Goal: Navigation & Orientation: Find specific page/section

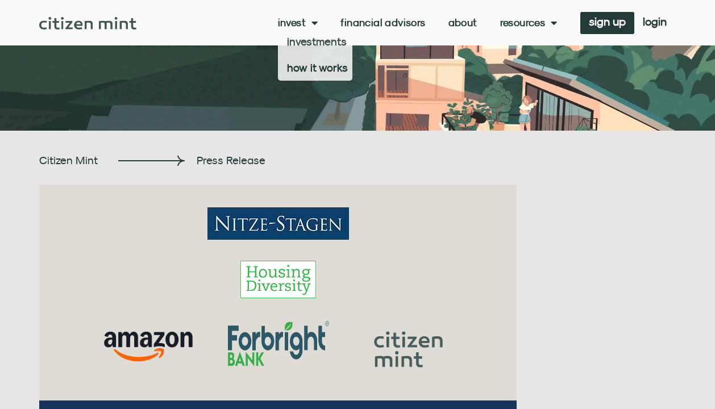
click at [102, 26] on img at bounding box center [87, 23] width 97 height 13
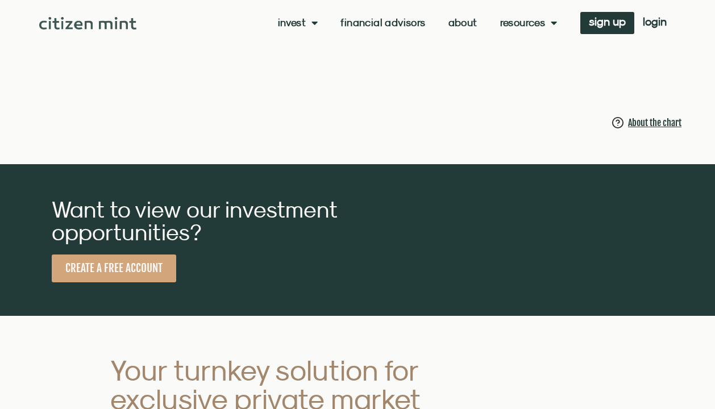
scroll to position [885, 0]
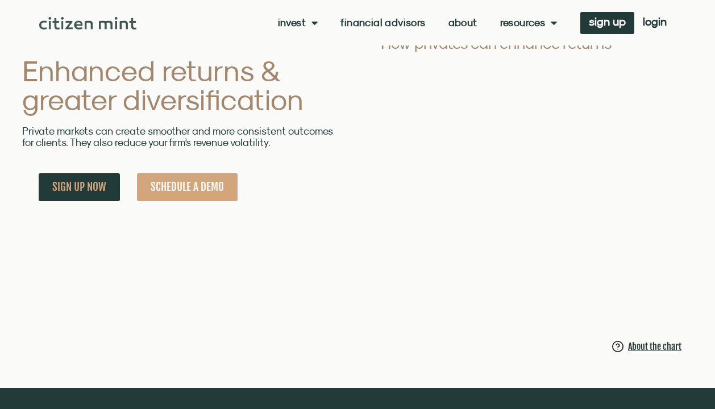
click at [464, 23] on link "About" at bounding box center [462, 22] width 29 height 11
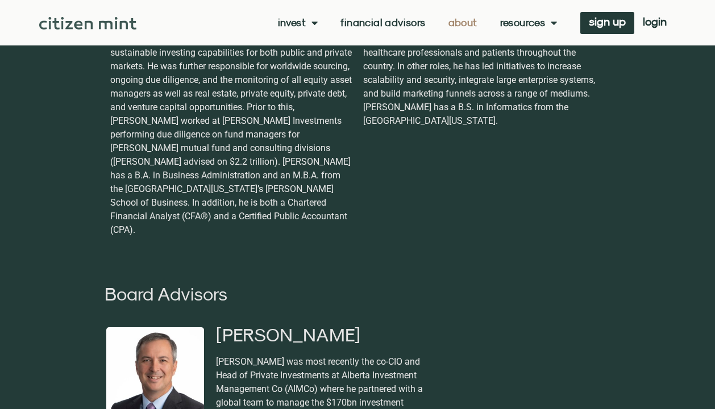
scroll to position [878, 0]
